Goal: Information Seeking & Learning: Find specific fact

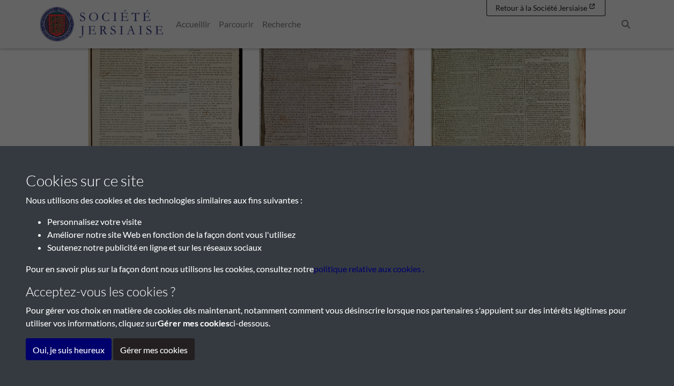
scroll to position [429, 0]
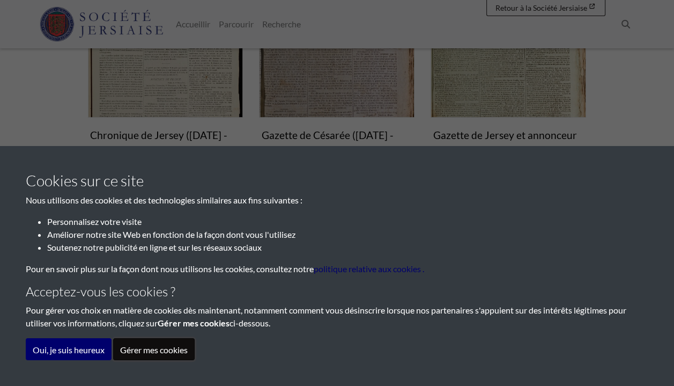
click at [170, 347] on font "Gérer mes cookies" at bounding box center [154, 349] width 68 height 10
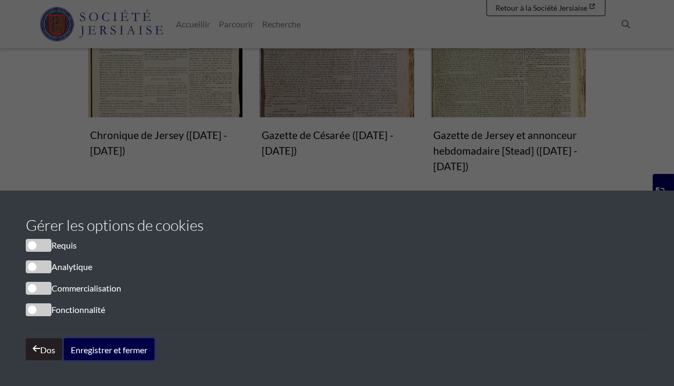
click at [101, 348] on font "Enregistrer et fermer" at bounding box center [109, 349] width 77 height 10
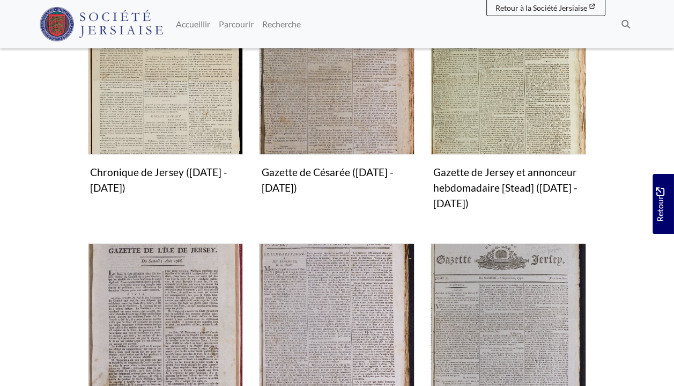
scroll to position [322, 0]
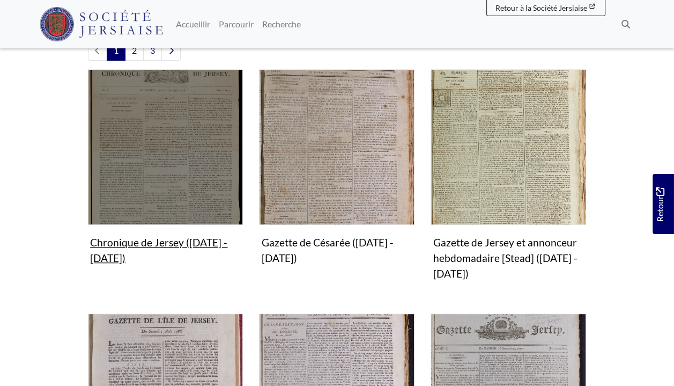
click at [148, 240] on figure "Chronique de Jersey (1814 - 1959) Collection" at bounding box center [166, 169] width 156 height 200
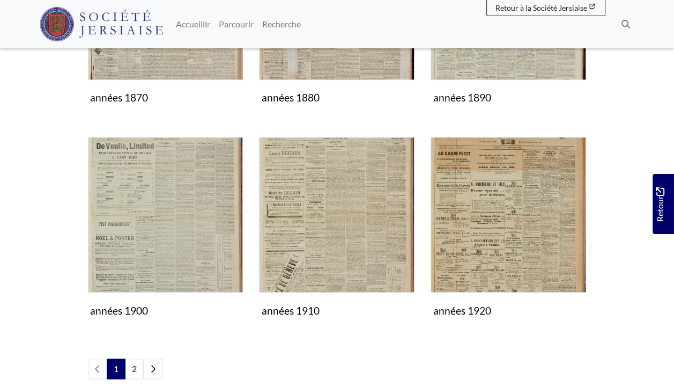
scroll to position [751, 0]
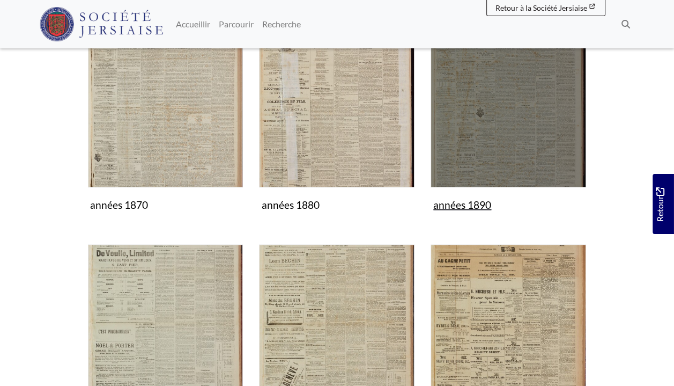
click at [519, 113] on img "Sous-collection" at bounding box center [509, 110] width 156 height 156
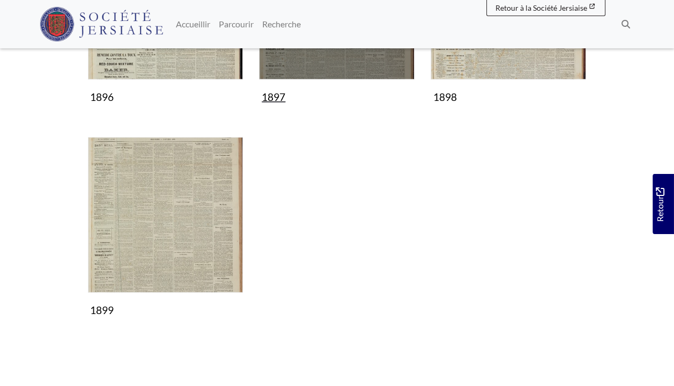
scroll to position [805, 0]
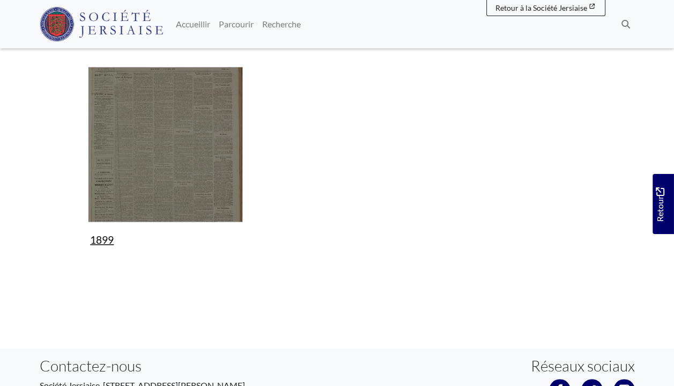
click at [102, 236] on figure "1899 Collection" at bounding box center [166, 159] width 156 height 184
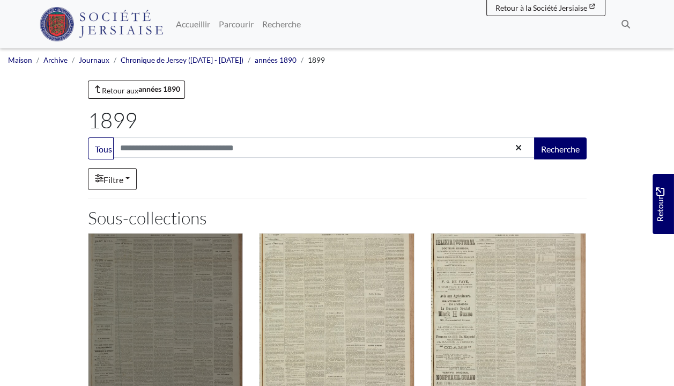
click at [177, 298] on img "Sous-collection" at bounding box center [166, 311] width 156 height 156
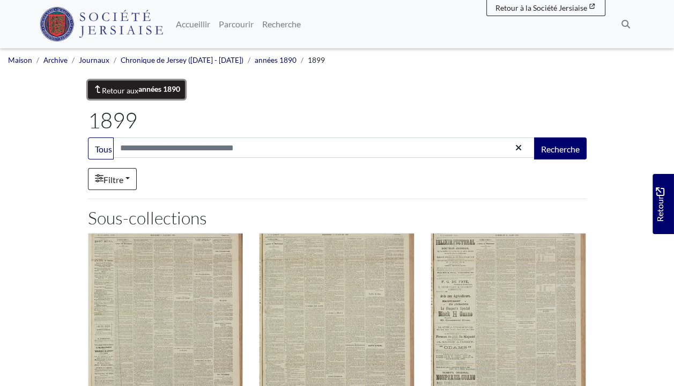
click at [146, 88] on font "années 1890" at bounding box center [159, 88] width 42 height 9
click at [191, 57] on font "Chronique de Jersey ([DATE] - [DATE])" at bounding box center [182, 60] width 123 height 9
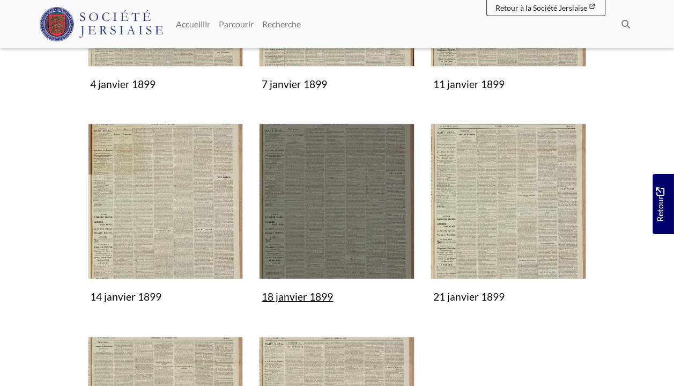
scroll to position [107, 0]
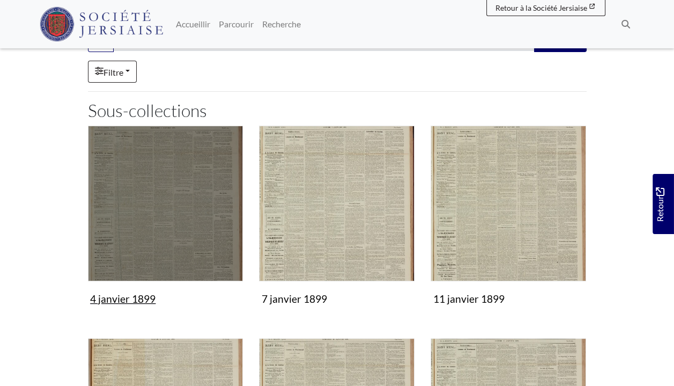
click at [175, 186] on img "Sous-collection" at bounding box center [166, 204] width 156 height 156
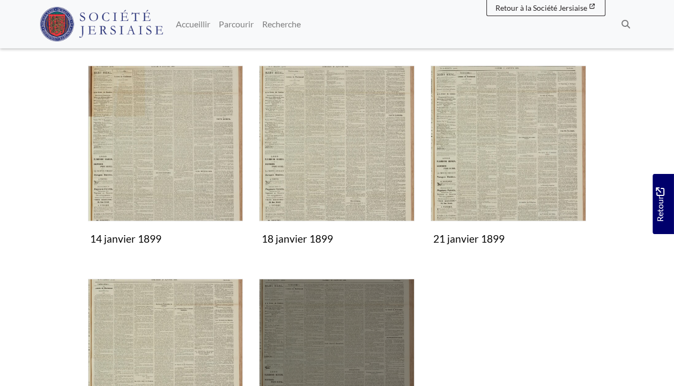
scroll to position [483, 0]
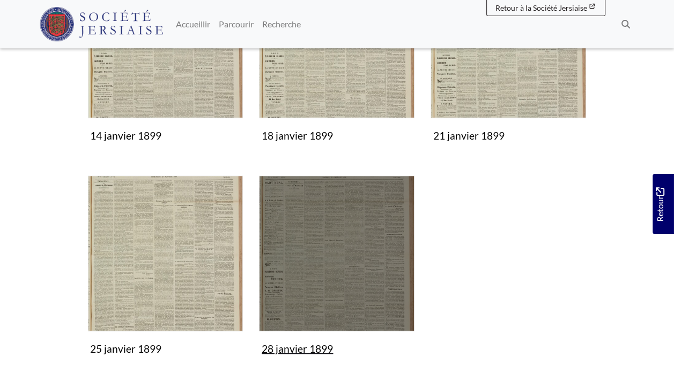
click at [355, 277] on img "Sous-collection" at bounding box center [337, 253] width 156 height 156
click at [340, 236] on img "Sous-collection" at bounding box center [337, 253] width 156 height 156
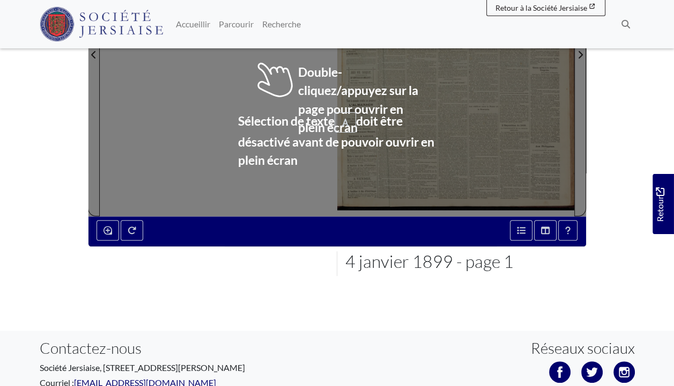
scroll to position [375, 0]
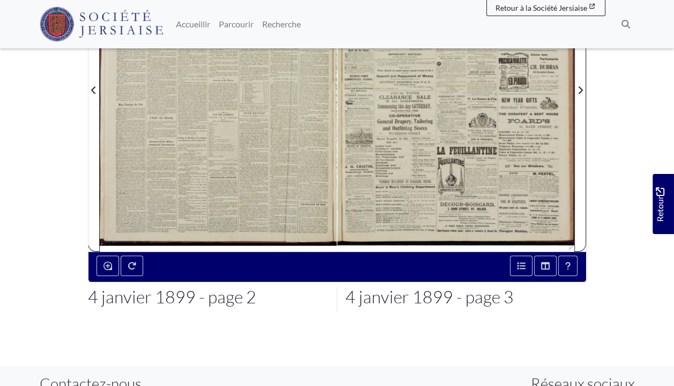
scroll to position [214, 0]
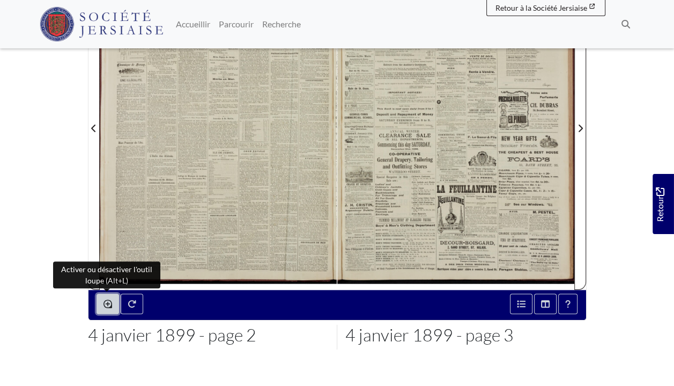
click at [109, 300] on icon "Activer ou désactiver l'outil loupe (Alt+L)" at bounding box center [108, 303] width 9 height 9
click at [106, 302] on icon "Activer ou désactiver l'outil loupe (Alt+L)" at bounding box center [108, 303] width 9 height 9
click at [203, 163] on img at bounding box center [218, 121] width 237 height 335
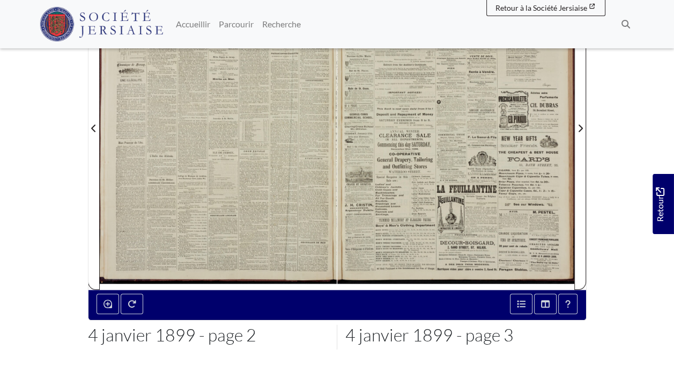
click at [212, 144] on div at bounding box center [218, 121] width 237 height 335
click at [213, 144] on div at bounding box center [218, 121] width 237 height 335
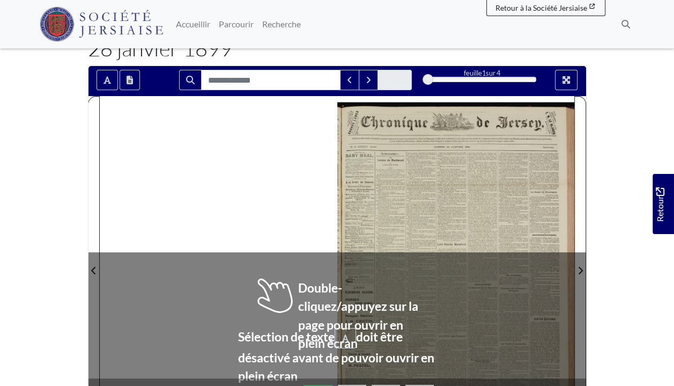
scroll to position [161, 0]
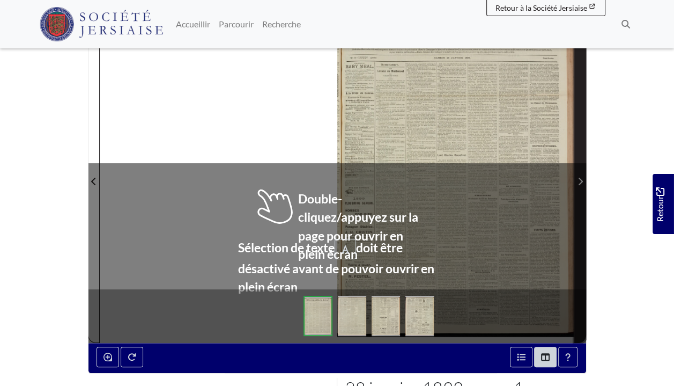
click at [579, 180] on icon "Page suivante" at bounding box center [580, 181] width 5 height 9
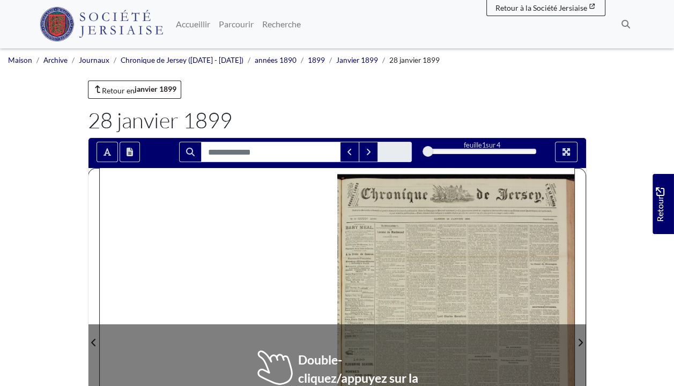
click at [458, 254] on div at bounding box center [455, 335] width 237 height 335
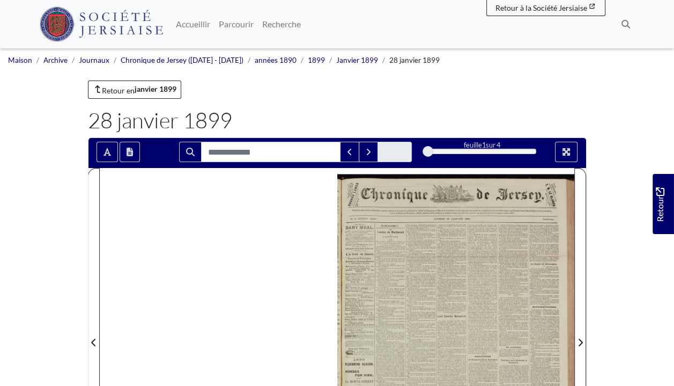
click at [434, 212] on div at bounding box center [455, 335] width 237 height 335
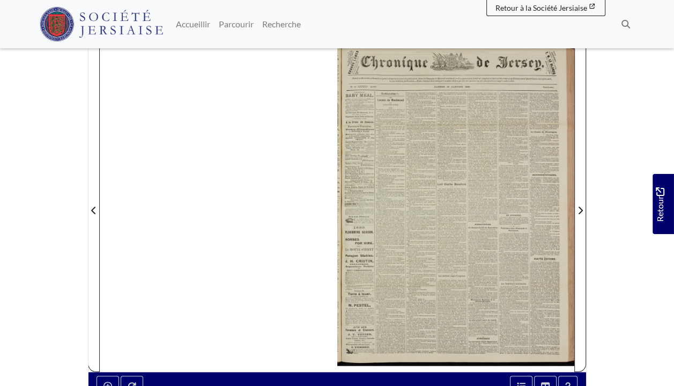
scroll to position [107, 0]
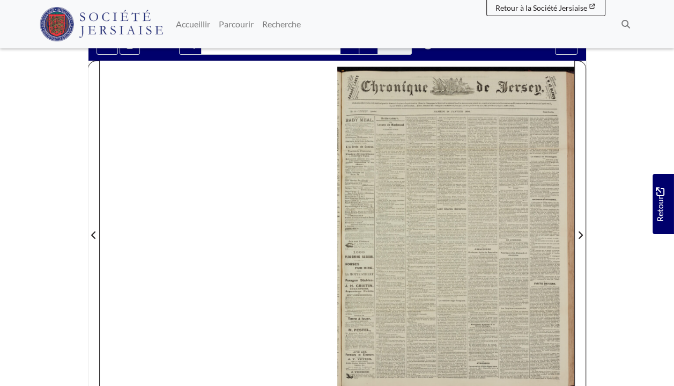
click at [414, 212] on div at bounding box center [455, 228] width 237 height 335
click at [417, 208] on div at bounding box center [455, 228] width 237 height 335
click at [418, 208] on div at bounding box center [455, 228] width 237 height 335
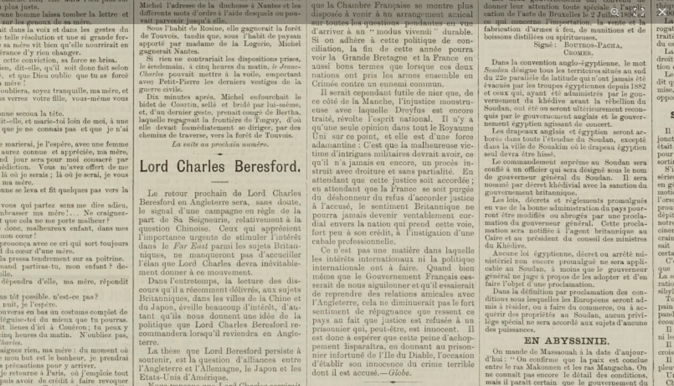
click at [392, 182] on img at bounding box center [242, 277] width 1327 height 1878
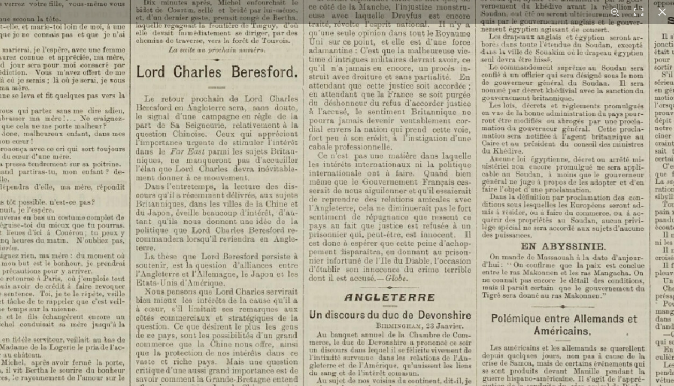
click at [381, 155] on img at bounding box center [239, 183] width 1327 height 1878
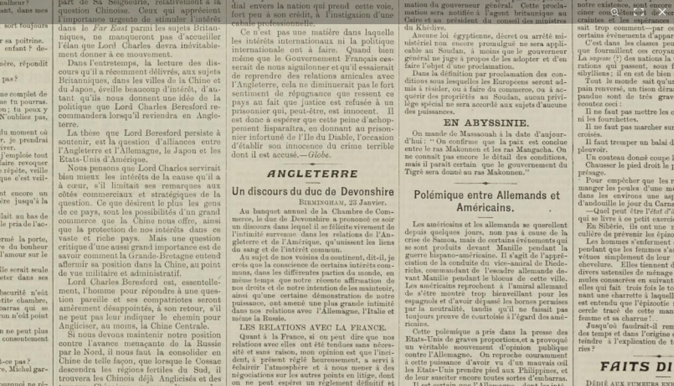
click at [173, 85] on img at bounding box center [161, 60] width 1327 height 1878
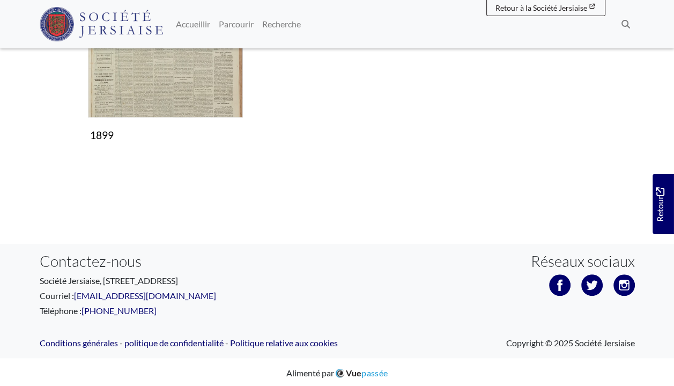
scroll to position [910, 0]
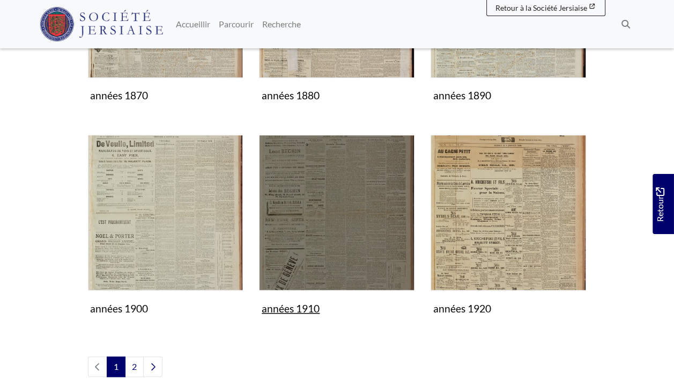
scroll to position [1019, 0]
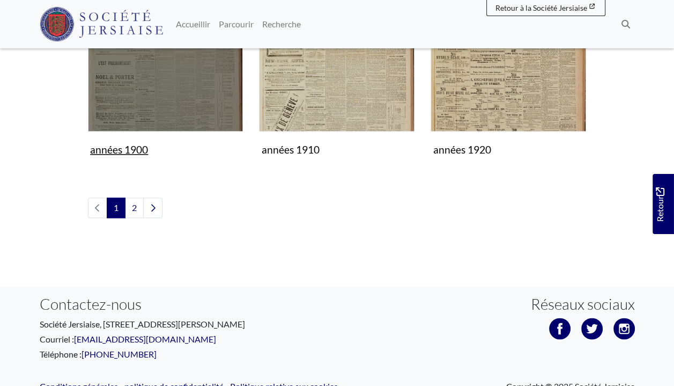
click at [161, 84] on img "Sous-collection" at bounding box center [166, 54] width 156 height 156
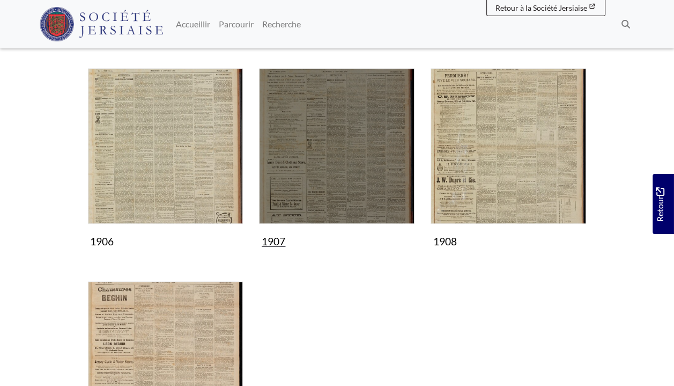
scroll to position [858, 0]
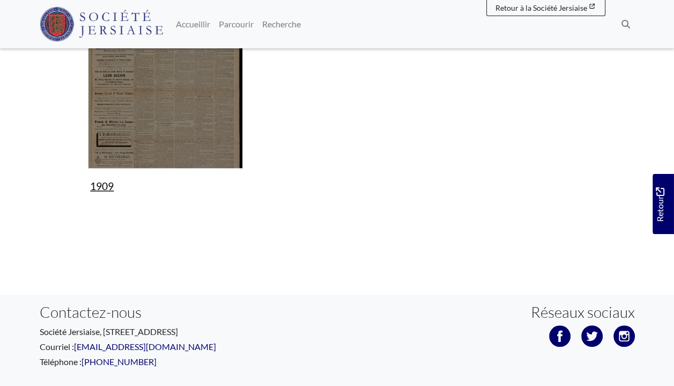
click at [219, 109] on img "Sous-collection" at bounding box center [166, 91] width 156 height 156
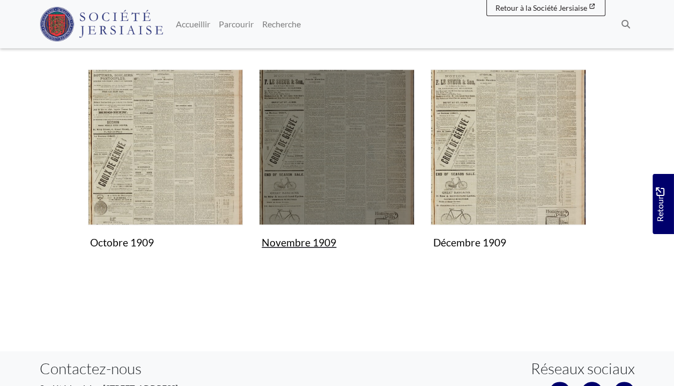
scroll to position [858, 0]
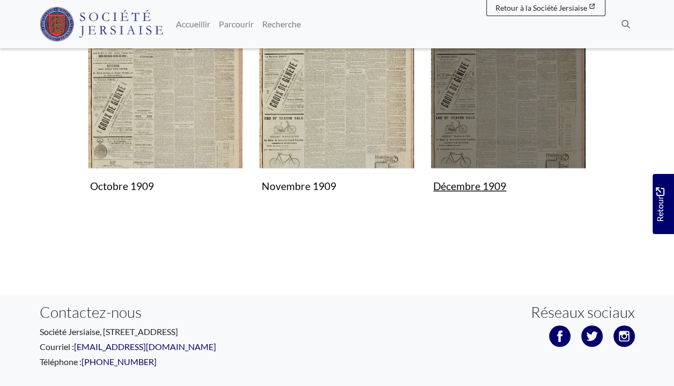
click at [528, 89] on img "Sous-collection" at bounding box center [509, 91] width 156 height 156
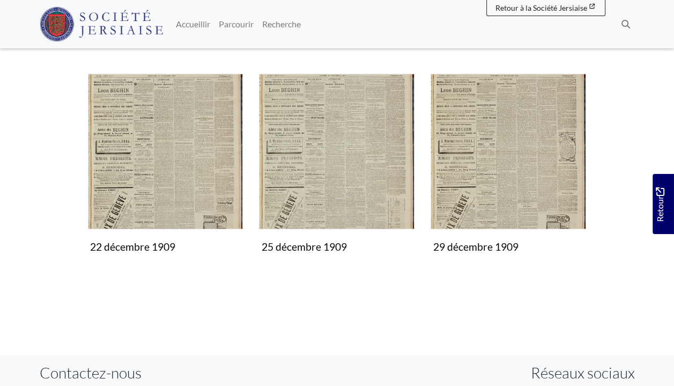
scroll to position [483, 0]
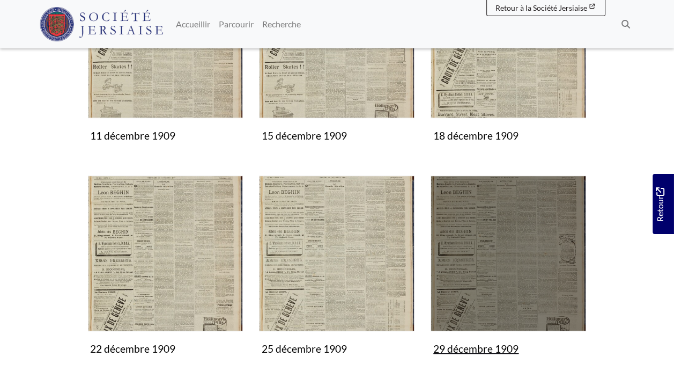
click at [496, 229] on img "Sous-collection" at bounding box center [509, 253] width 156 height 156
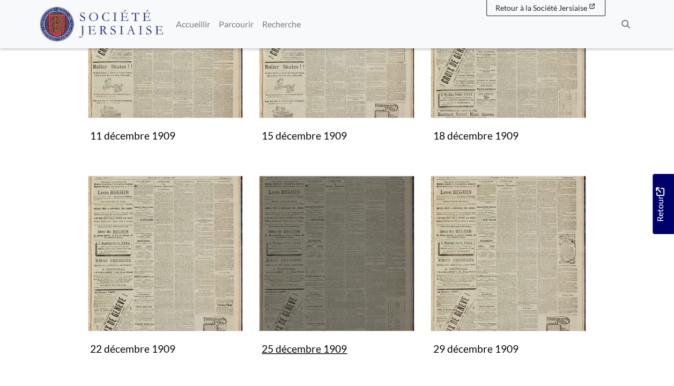
click at [347, 238] on img "Sous-collection" at bounding box center [337, 253] width 156 height 156
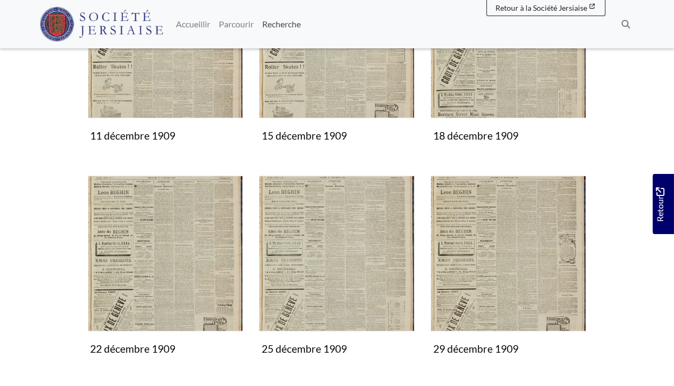
click at [287, 23] on font "Recherche" at bounding box center [281, 24] width 39 height 10
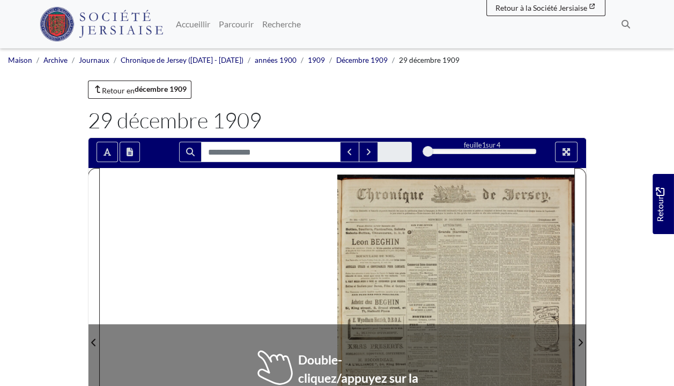
click at [496, 228] on div at bounding box center [455, 335] width 237 height 335
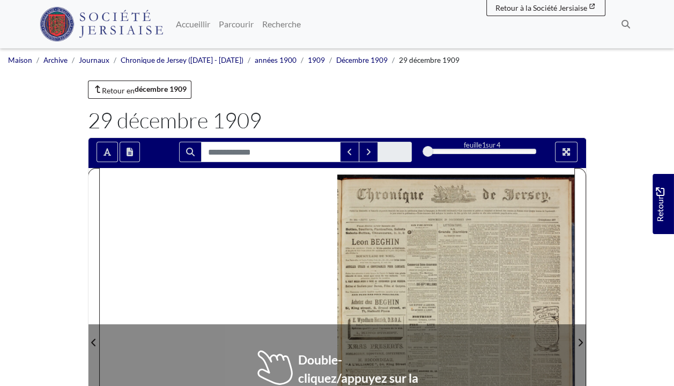
click at [496, 228] on div at bounding box center [455, 335] width 237 height 335
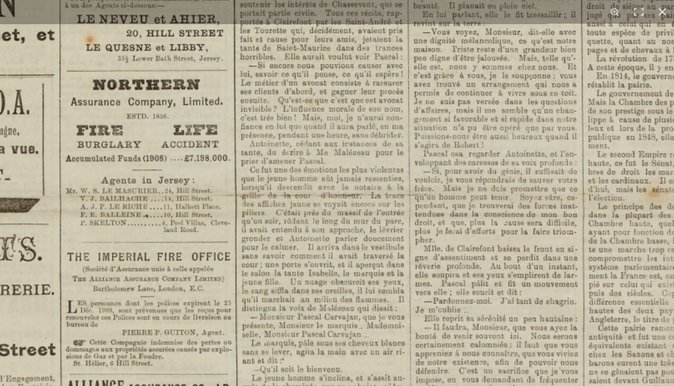
click at [387, 158] on img at bounding box center [335, 193] width 1327 height 1878
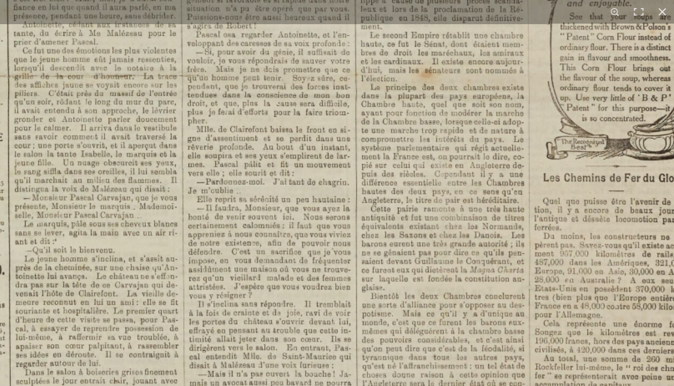
click at [266, 211] on img at bounding box center [108, 74] width 1327 height 1878
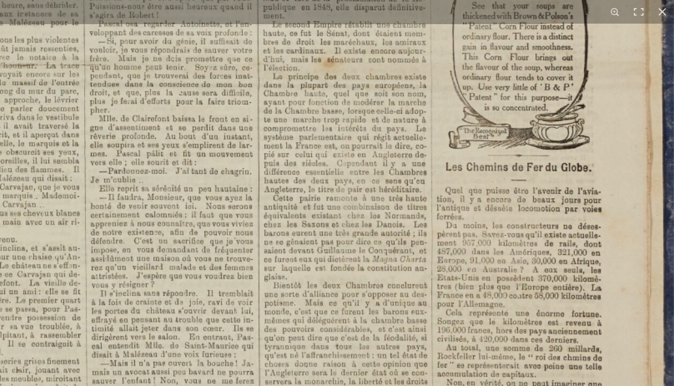
click at [356, 274] on img at bounding box center [10, 63] width 1327 height 1878
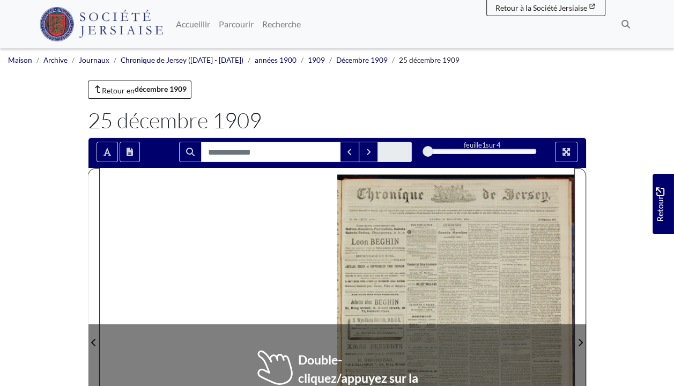
click at [423, 243] on div at bounding box center [455, 335] width 237 height 335
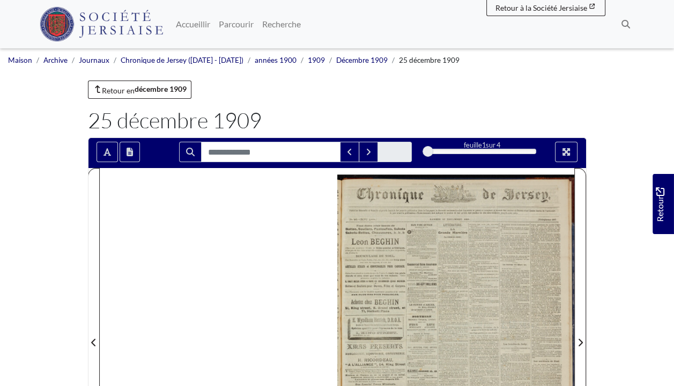
click at [423, 243] on div at bounding box center [455, 335] width 237 height 335
click at [424, 243] on div at bounding box center [455, 335] width 237 height 335
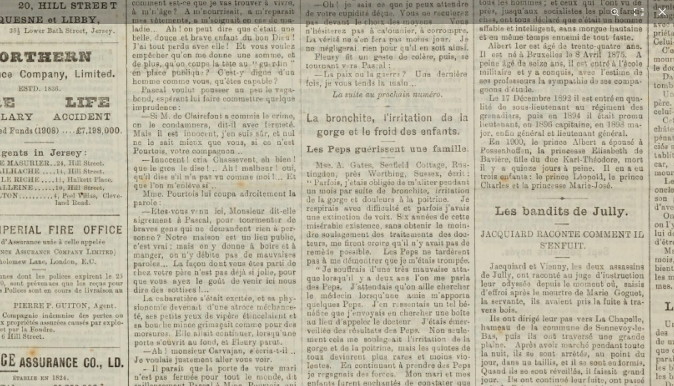
click at [299, 168] on img at bounding box center [228, 166] width 1327 height 1878
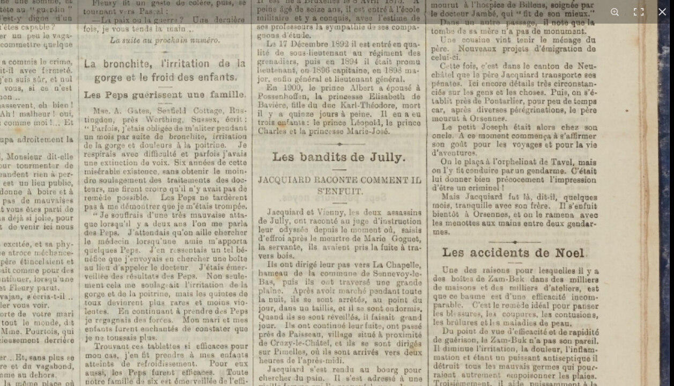
click at [375, 174] on img at bounding box center [6, 112] width 1327 height 1878
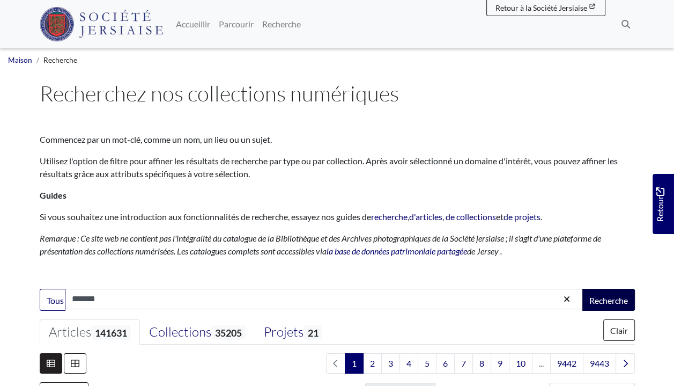
type input "*******"
click at [614, 299] on font "Recherche" at bounding box center [609, 300] width 39 height 10
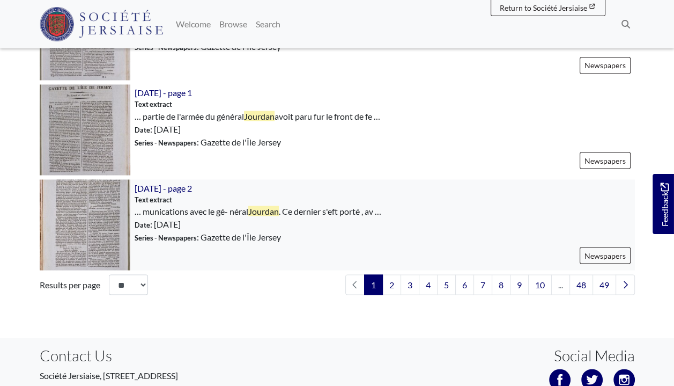
scroll to position [1610, 0]
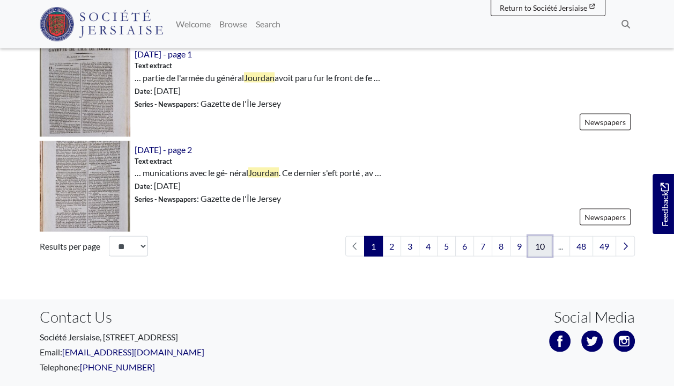
click at [540, 241] on link "10" at bounding box center [540, 246] width 24 height 20
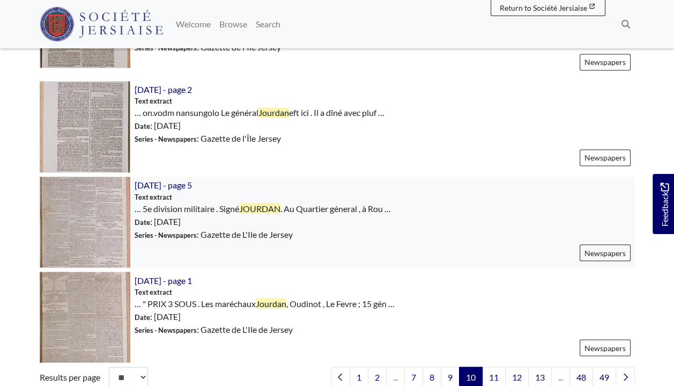
scroll to position [1556, 0]
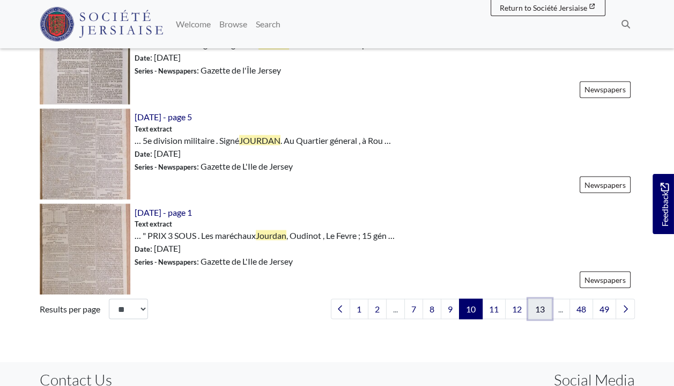
click at [543, 319] on link "13" at bounding box center [540, 308] width 24 height 20
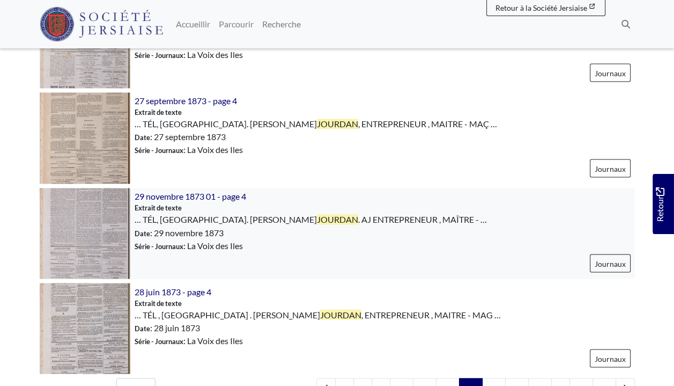
scroll to position [1556, 0]
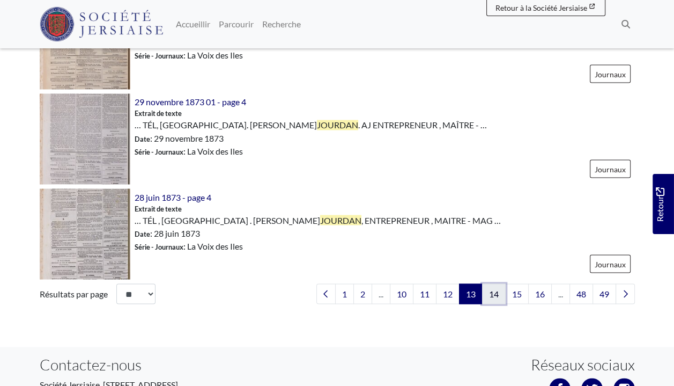
click at [496, 291] on font "14" at bounding box center [494, 293] width 10 height 10
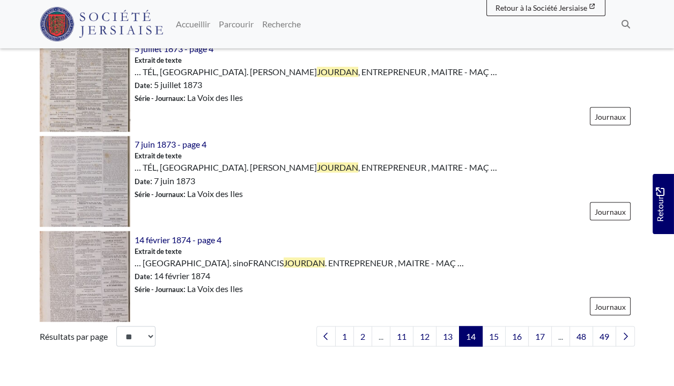
scroll to position [1610, 0]
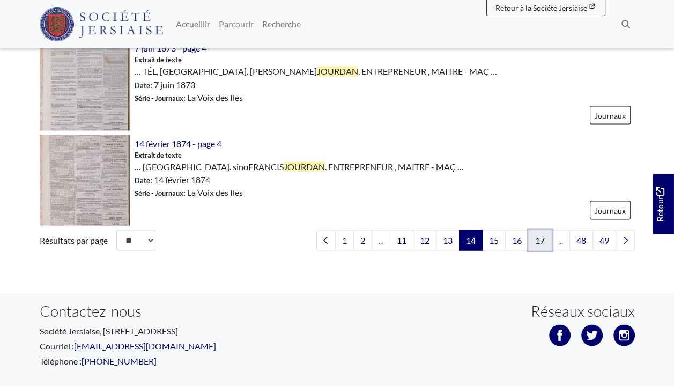
click at [536, 239] on font "17" at bounding box center [540, 239] width 10 height 10
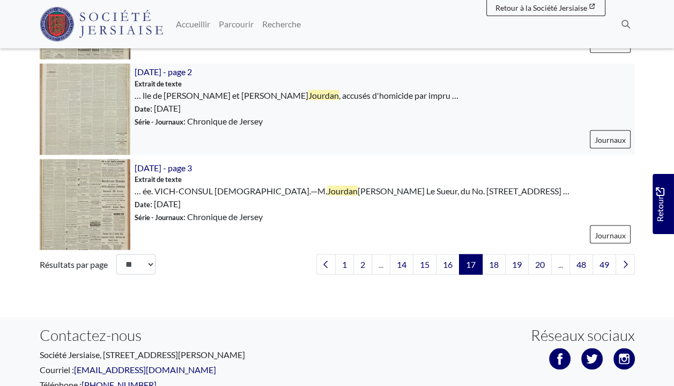
scroll to position [1610, 0]
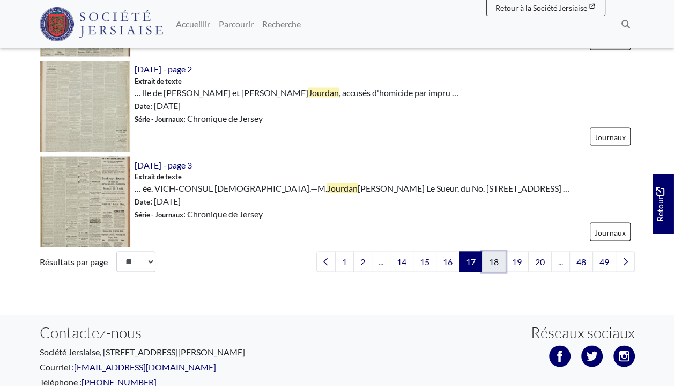
click at [494, 257] on font "18" at bounding box center [494, 261] width 10 height 10
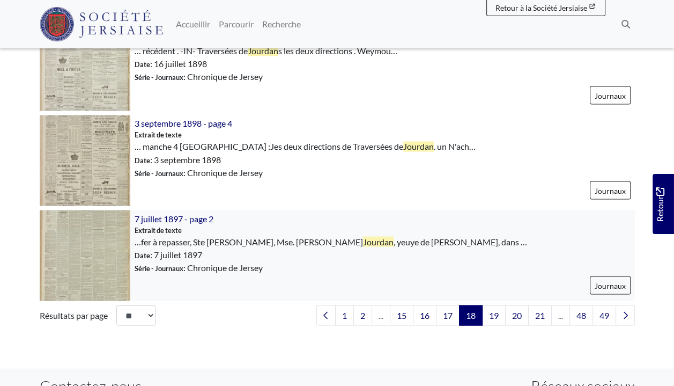
scroll to position [1556, 0]
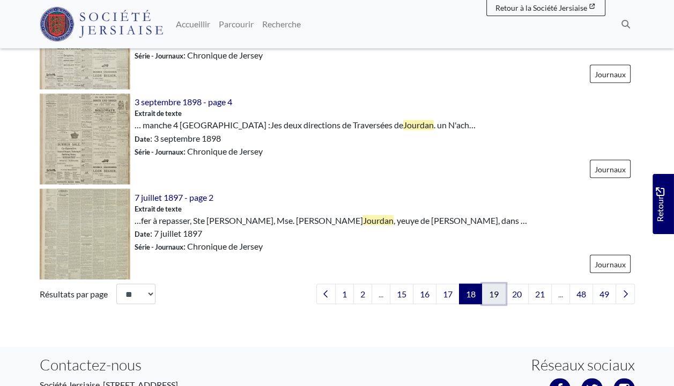
click at [494, 291] on font "19" at bounding box center [494, 293] width 10 height 10
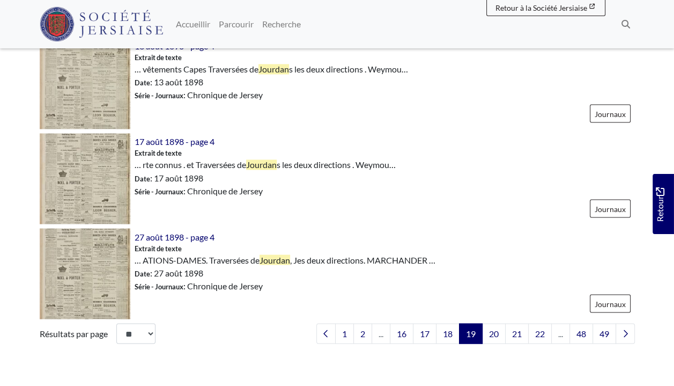
scroll to position [1662, 0]
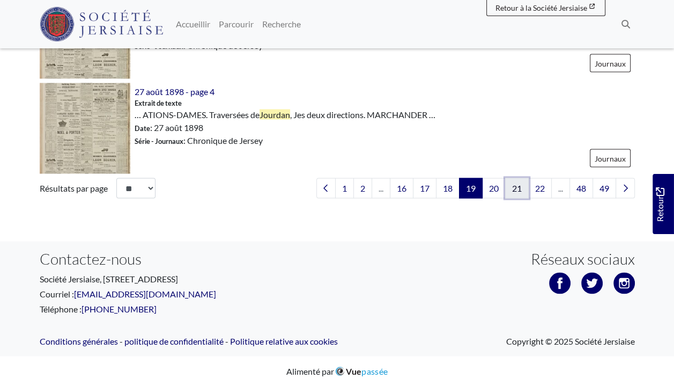
click at [515, 187] on font "21" at bounding box center [517, 187] width 10 height 10
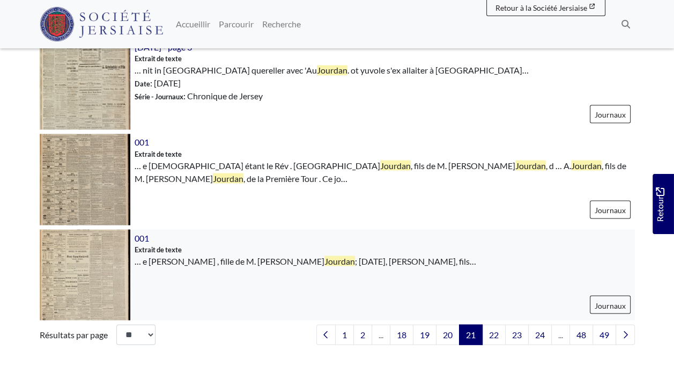
scroll to position [1556, 0]
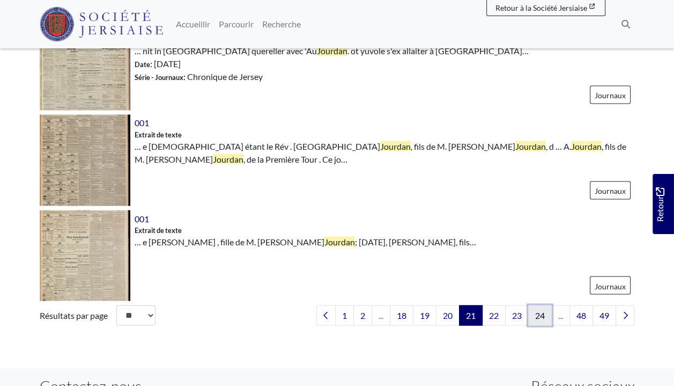
click at [540, 311] on font "24" at bounding box center [540, 315] width 10 height 10
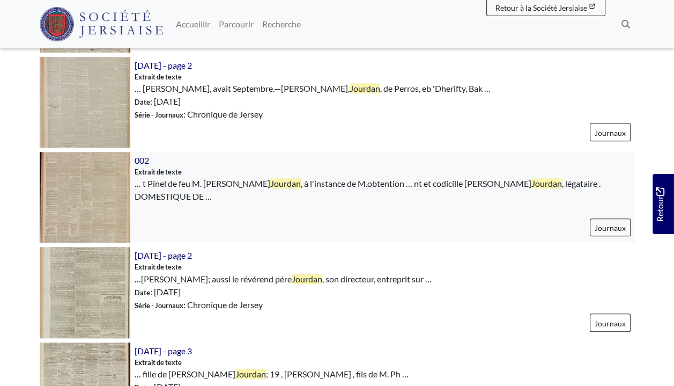
scroll to position [751, 0]
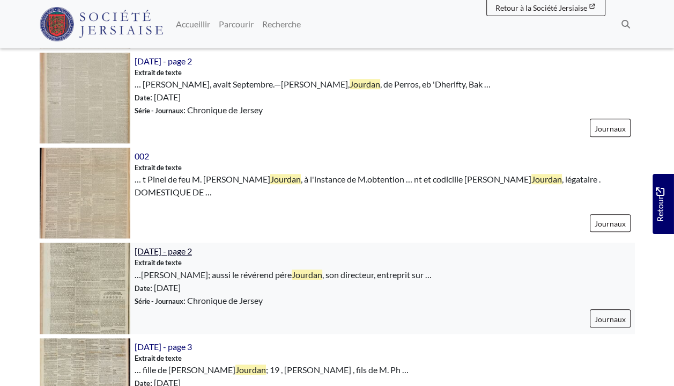
click at [189, 249] on font "[DATE] - page 2" at bounding box center [163, 251] width 57 height 10
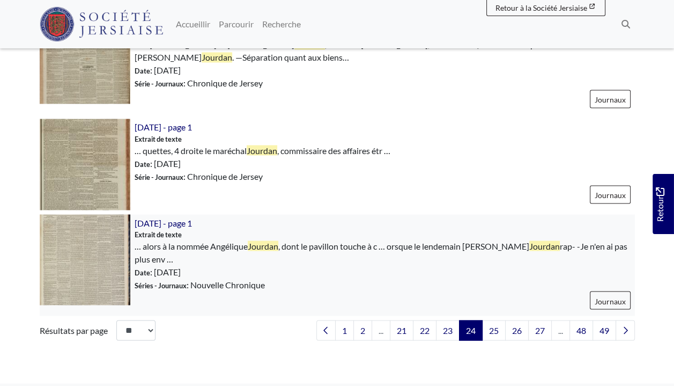
scroll to position [1663, 0]
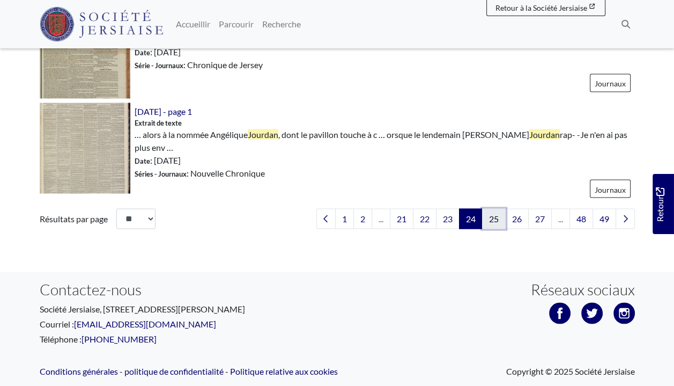
click at [494, 215] on font "25" at bounding box center [494, 218] width 10 height 10
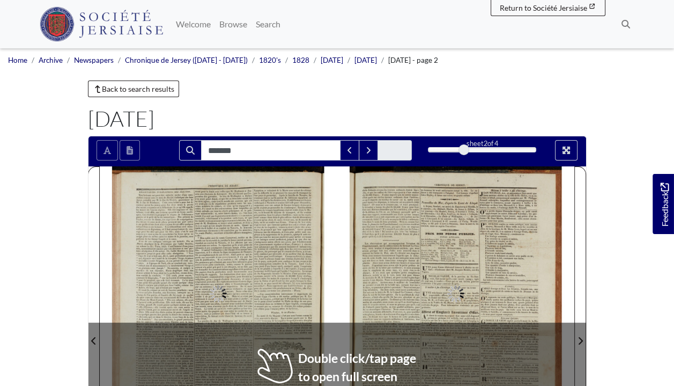
type input "*******"
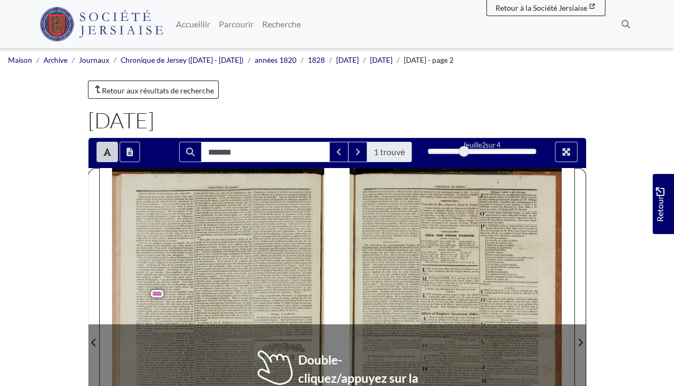
click at [190, 248] on font "par-" at bounding box center [191, 250] width 5 height 4
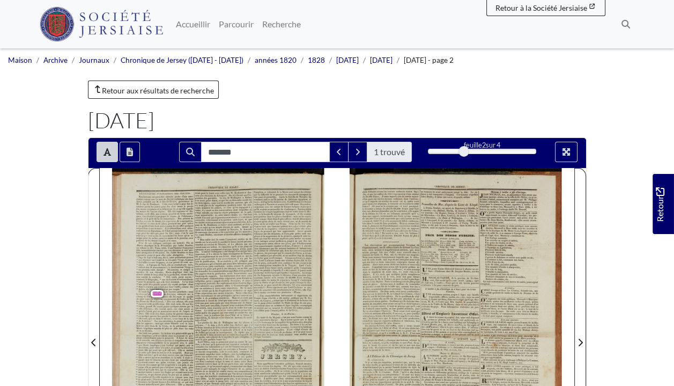
click at [239, 232] on font "affaires" at bounding box center [239, 234] width 11 height 4
click at [221, 229] on div "traité du 6 Juillet et au combat de Navarin, la demande de nouveaux documents u…" at bounding box center [224, 232] width 56 height 8
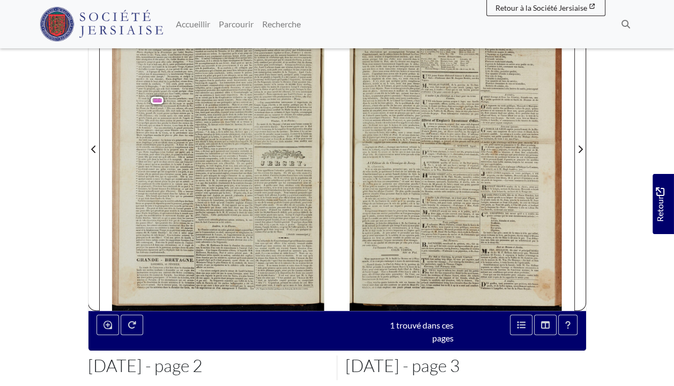
scroll to position [215, 0]
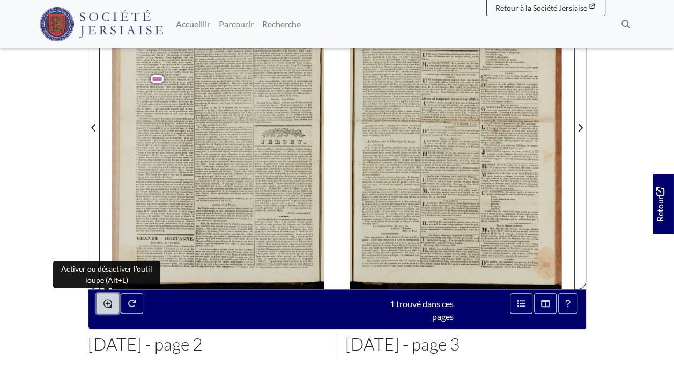
click at [106, 303] on icon "Activer ou désactiver l'outil loupe (Alt+L)" at bounding box center [108, 303] width 9 height 9
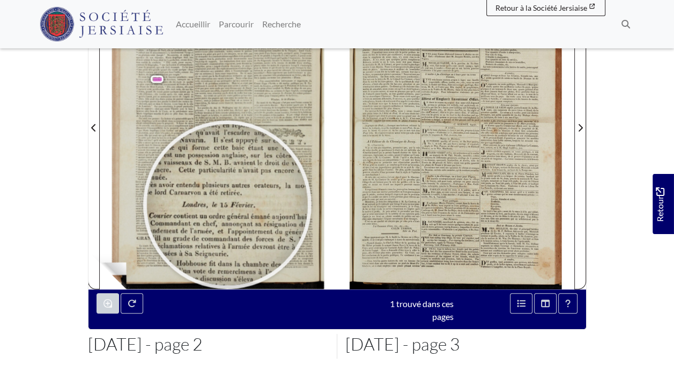
click at [227, 203] on div at bounding box center [227, 204] width 161 height 161
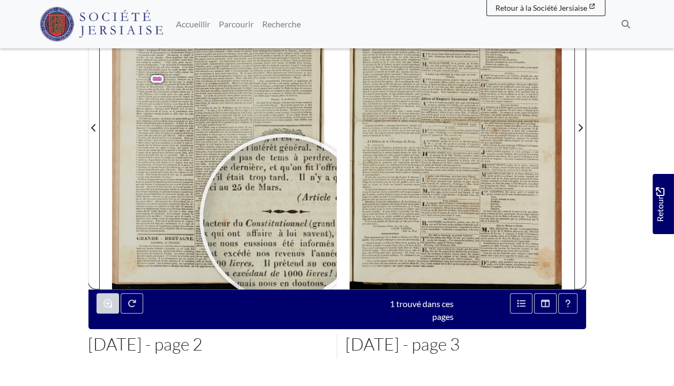
drag, startPoint x: 292, startPoint y: 92, endPoint x: 285, endPoint y: 237, distance: 145.0
click at [285, 237] on div at bounding box center [283, 217] width 161 height 161
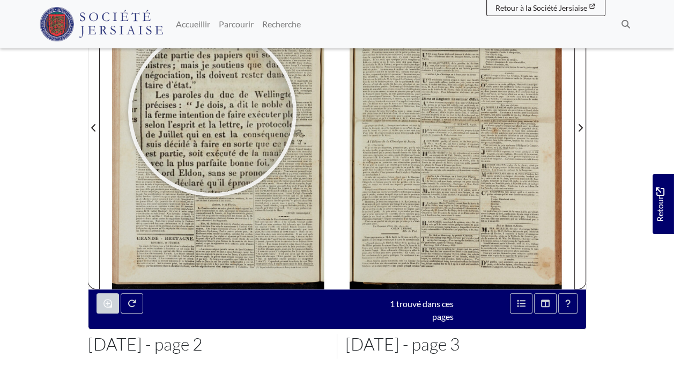
click at [215, 111] on div at bounding box center [212, 112] width 161 height 161
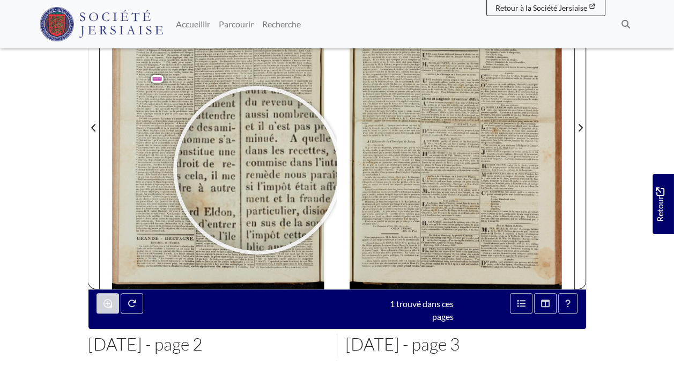
drag, startPoint x: 253, startPoint y: 139, endPoint x: 261, endPoint y: 204, distance: 65.9
click at [261, 204] on div at bounding box center [257, 170] width 161 height 161
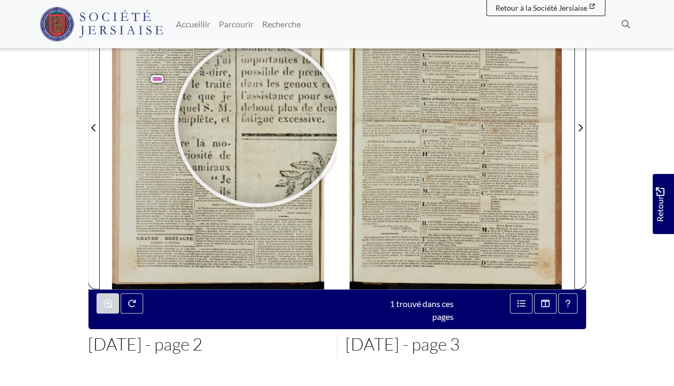
drag, startPoint x: 259, startPoint y: 122, endPoint x: 260, endPoint y: 136, distance: 14.6
click at [260, 136] on div at bounding box center [258, 122] width 161 height 161
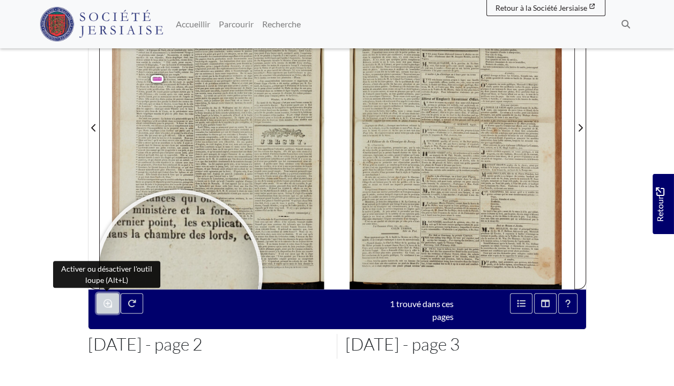
click at [111, 303] on button "Activer ou désactiver l'outil loupe (Alt+L)" at bounding box center [108, 303] width 23 height 20
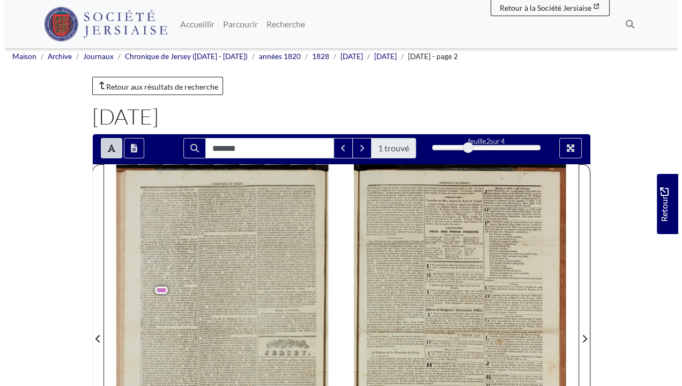
scroll to position [0, 0]
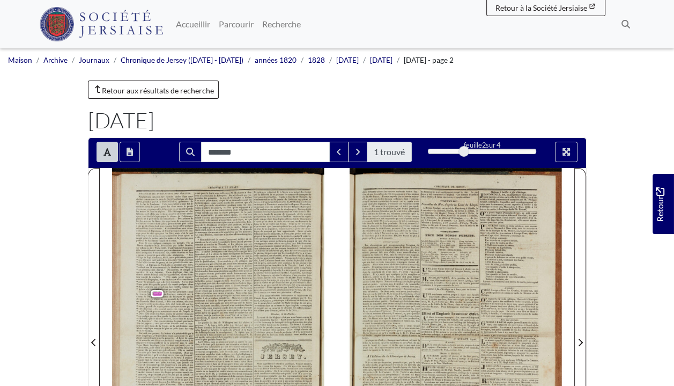
click at [473, 252] on div "CHRONIQUE ees — dette flottante et tous les travaux ordonnés étaient liquide dé…" at bounding box center [462, 335] width 225 height 335
drag, startPoint x: 466, startPoint y: 151, endPoint x: 472, endPoint y: 152, distance: 6.5
click at [472, 152] on div "2" at bounding box center [482, 151] width 108 height 11
drag, startPoint x: 464, startPoint y: 148, endPoint x: 475, endPoint y: 150, distance: 11.5
click at [475, 150] on div "2" at bounding box center [482, 151] width 108 height 11
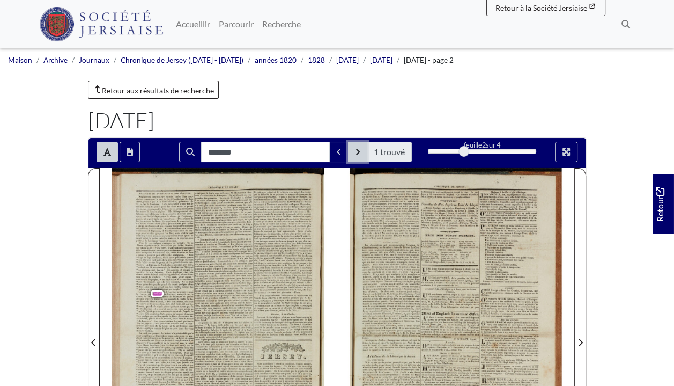
click at [357, 148] on icon "Prochain match" at bounding box center [357, 152] width 5 height 9
click at [429, 225] on div "CHRONIQUE ees — dette flottante et tous les travaux ordonnés étaient liquide dé…" at bounding box center [462, 335] width 225 height 335
click at [429, 225] on div "sey 4 Liverpool, le 15 courant.—Le Mélèze, Gibaut, de ancien M. Jean Martin, Bo…" at bounding box center [478, 222] width 115 height 9
click at [356, 145] on button "Prochain match" at bounding box center [357, 152] width 19 height 20
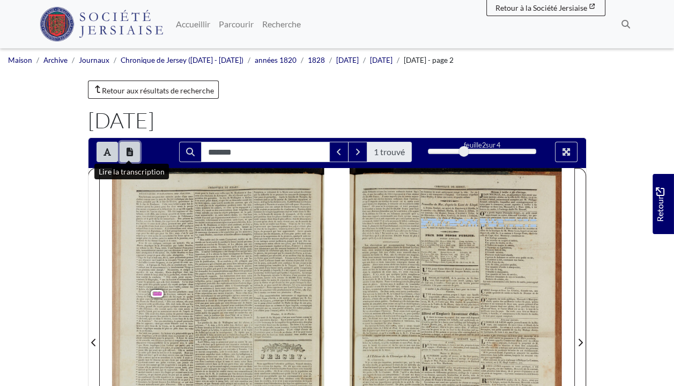
click at [128, 143] on button "Ouvrir la fenêtre de transcription" at bounding box center [130, 152] width 20 height 20
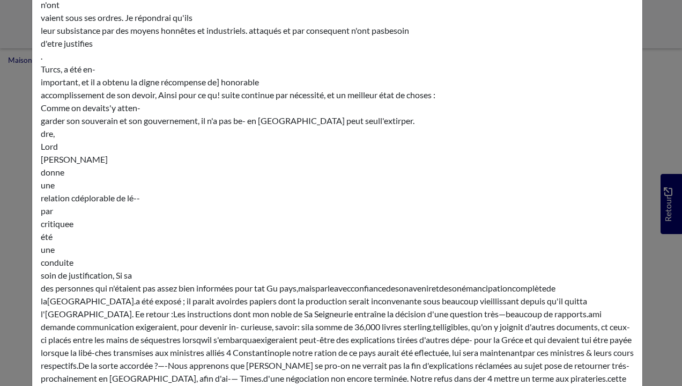
scroll to position [3273, 0]
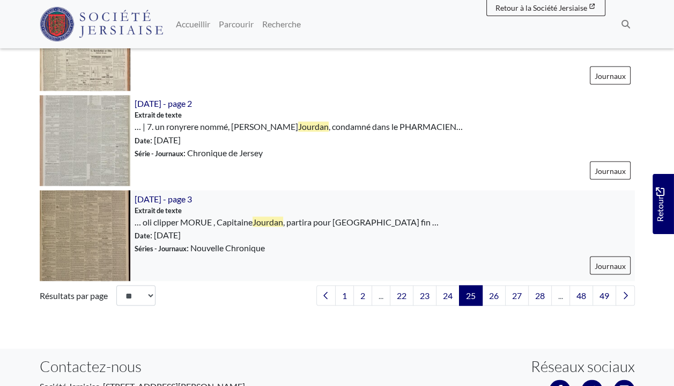
scroll to position [1556, 0]
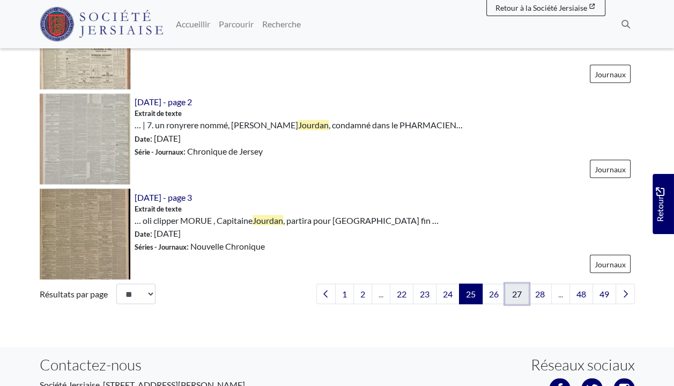
click at [515, 296] on font "27" at bounding box center [517, 293] width 10 height 10
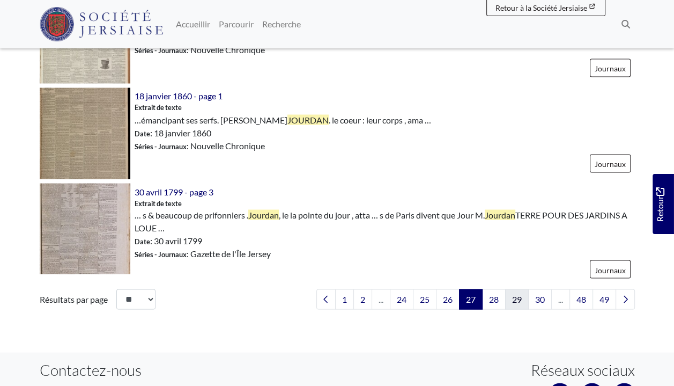
scroll to position [1681, 0]
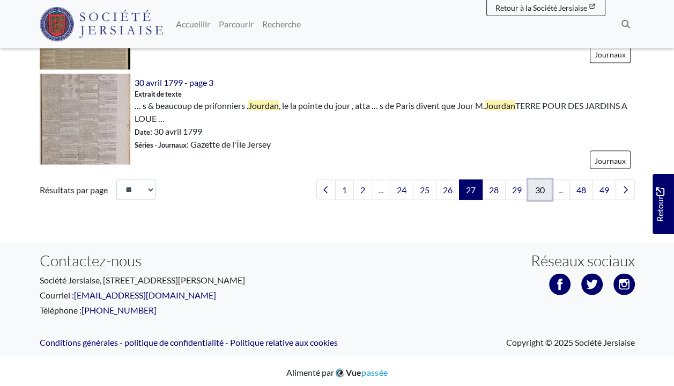
click at [542, 188] on font "30" at bounding box center [540, 189] width 10 height 10
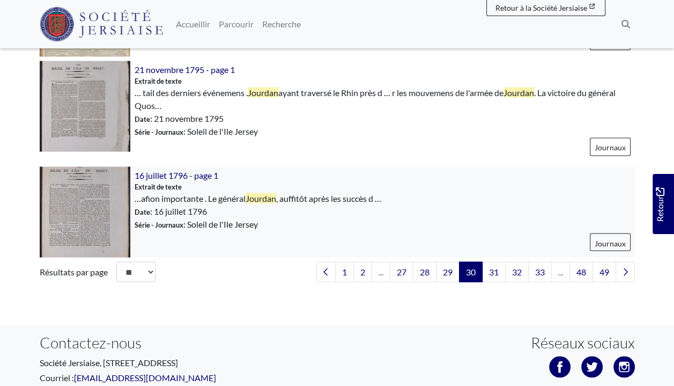
scroll to position [1663, 0]
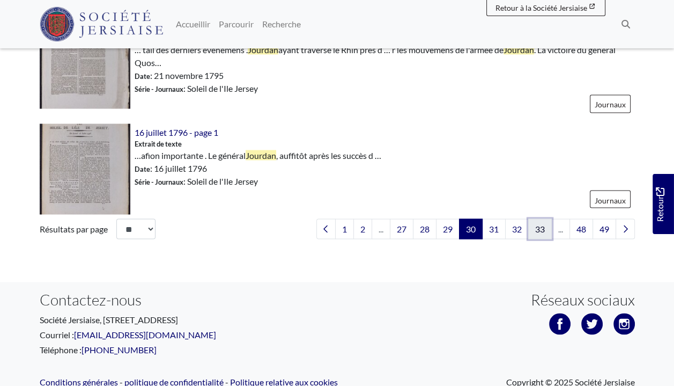
click at [537, 223] on font "33" at bounding box center [540, 228] width 10 height 10
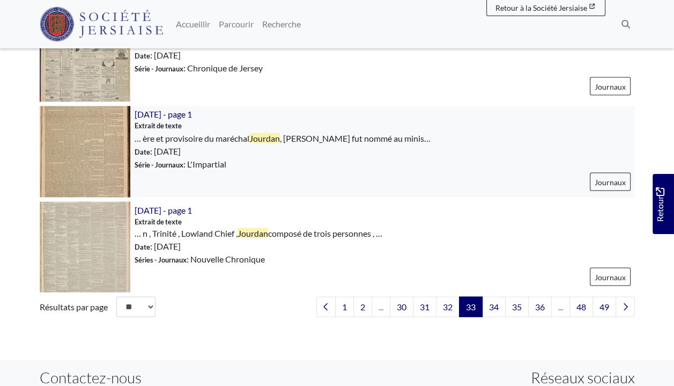
scroll to position [1556, 0]
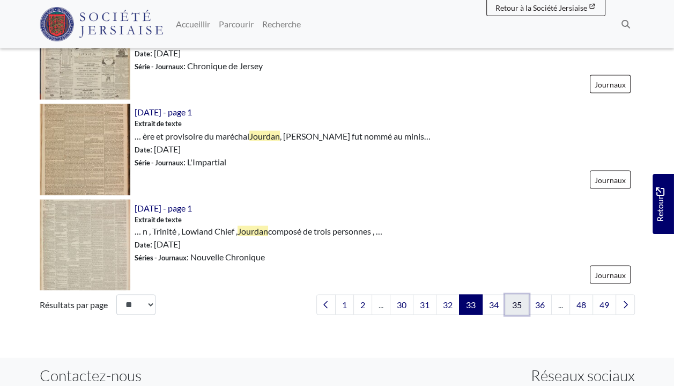
click at [517, 301] on font "35" at bounding box center [517, 304] width 10 height 10
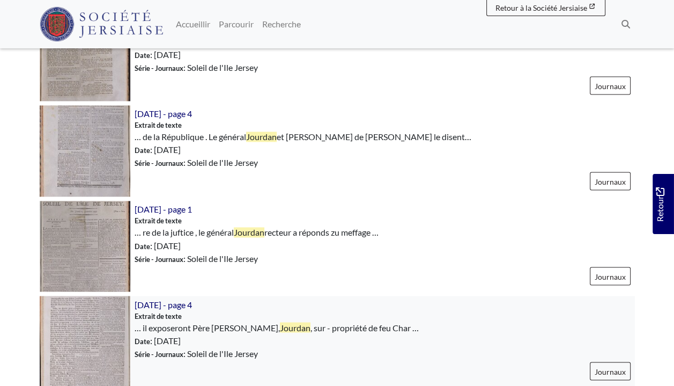
scroll to position [1610, 0]
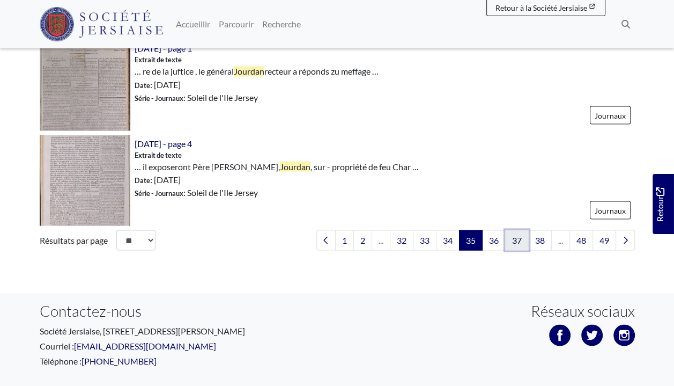
click at [517, 238] on font "37" at bounding box center [517, 239] width 10 height 10
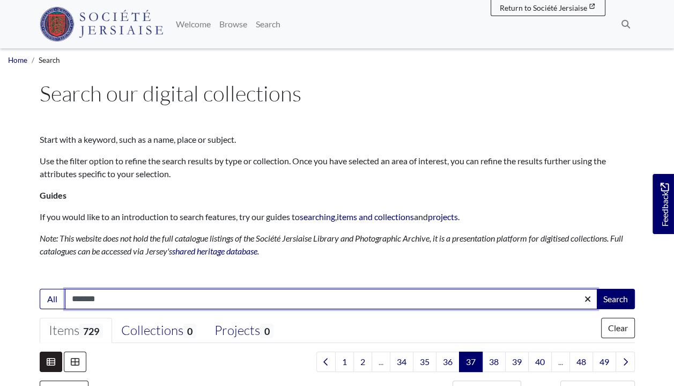
click at [597, 289] on button "Search" at bounding box center [616, 299] width 39 height 20
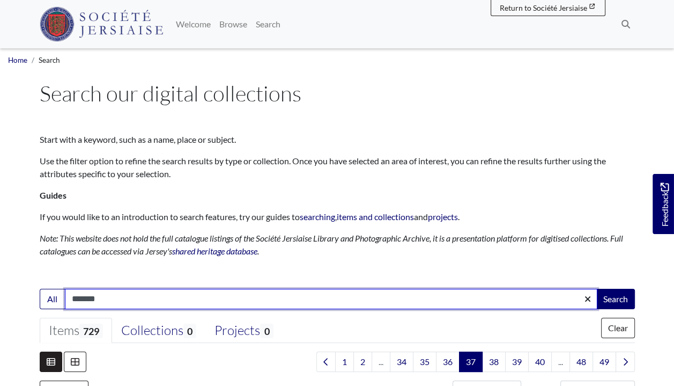
click at [597, 289] on button "Search" at bounding box center [616, 299] width 39 height 20
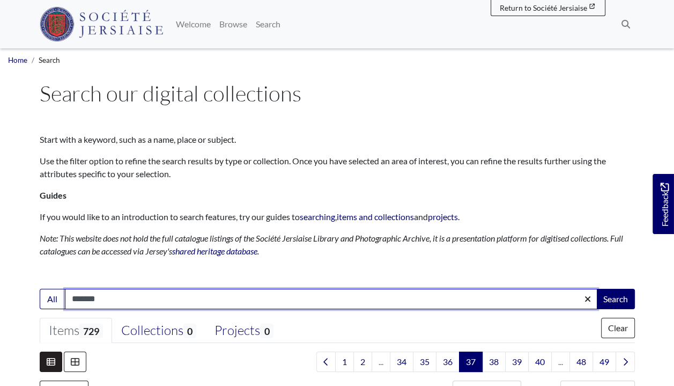
click at [597, 289] on button "Search" at bounding box center [616, 299] width 39 height 20
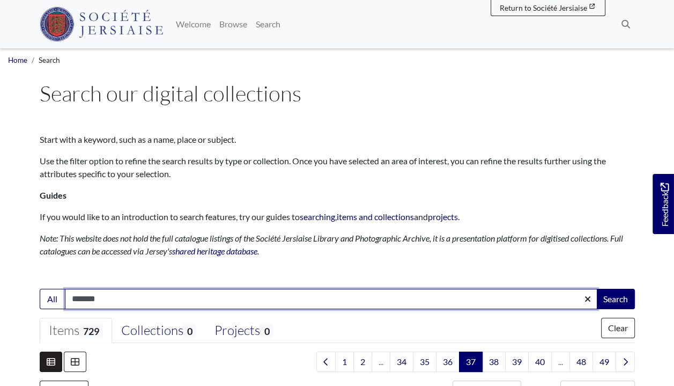
click at [597, 289] on button "Search" at bounding box center [616, 299] width 39 height 20
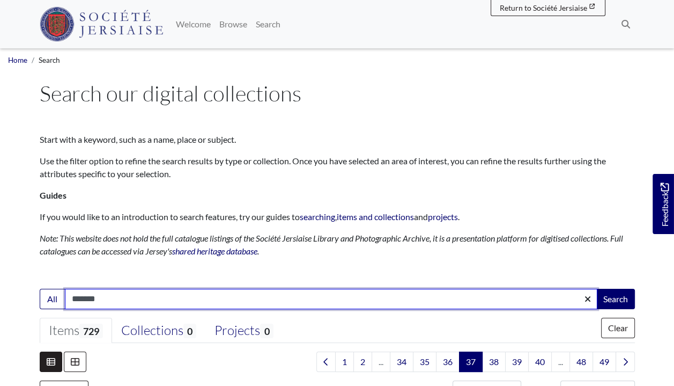
click at [597, 289] on button "Search" at bounding box center [616, 299] width 39 height 20
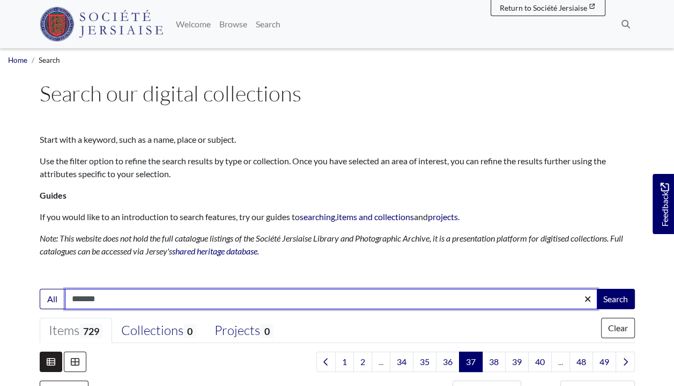
click at [597, 289] on button "Search" at bounding box center [616, 299] width 39 height 20
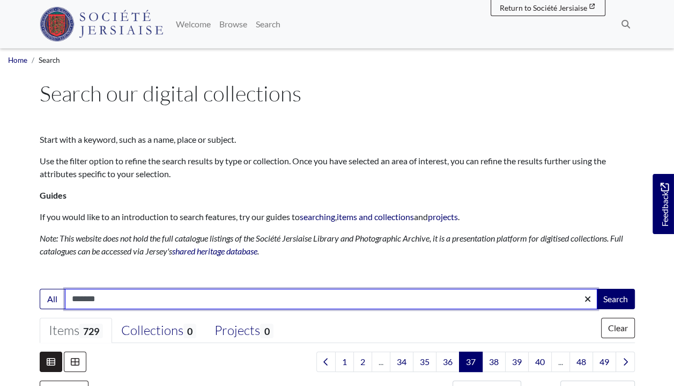
click at [597, 289] on button "Search" at bounding box center [616, 299] width 39 height 20
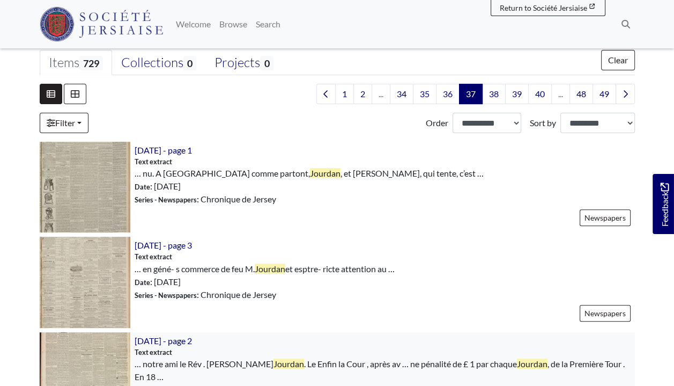
scroll to position [268, 0]
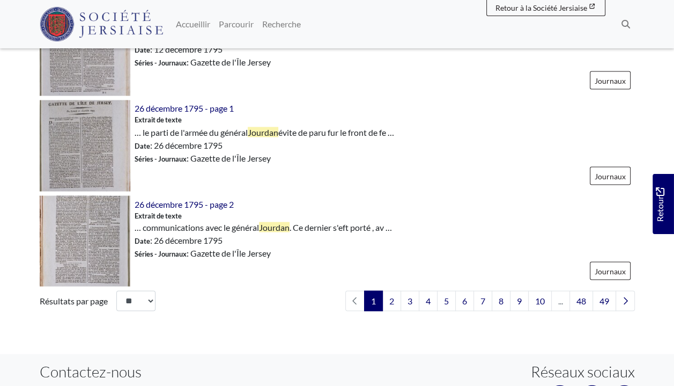
scroll to position [1662, 0]
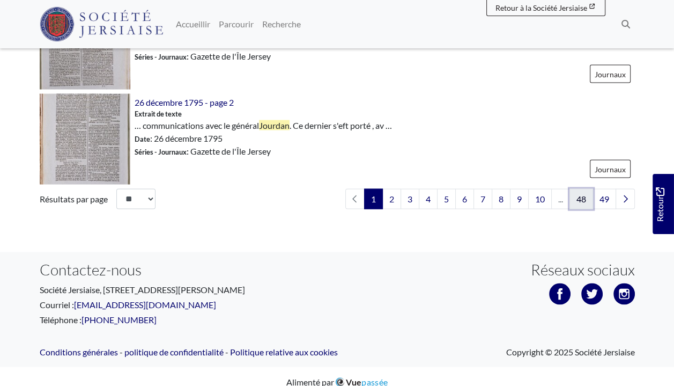
click at [583, 193] on font "48" at bounding box center [582, 198] width 10 height 10
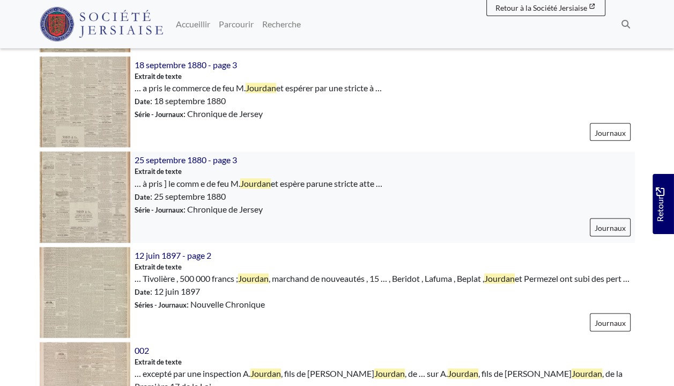
scroll to position [1127, 0]
